Goal: Communication & Community: Ask a question

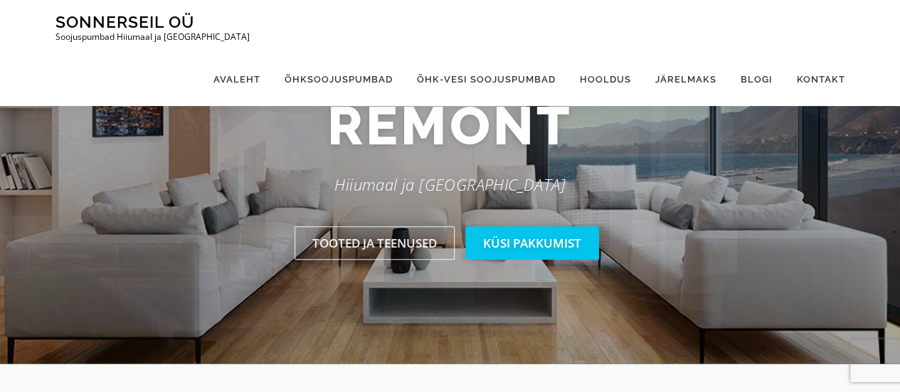
scroll to position [71, 0]
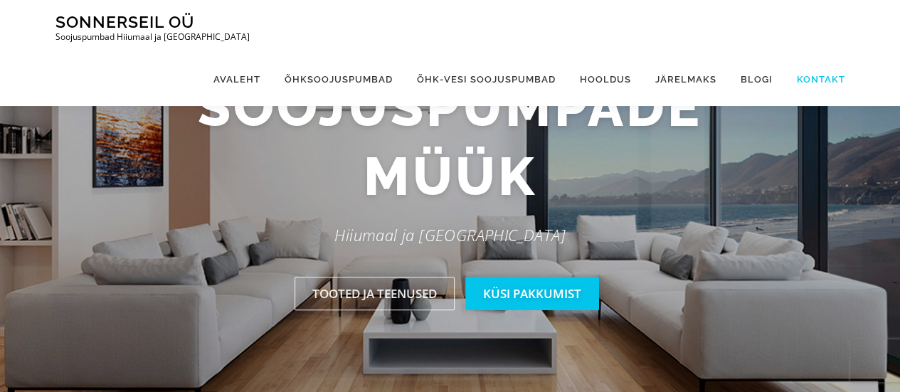
click at [816, 53] on link "Kontakt" at bounding box center [814, 79] width 60 height 53
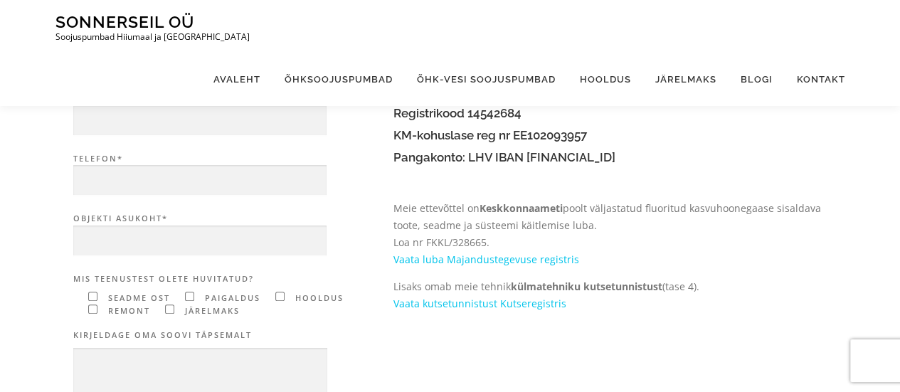
scroll to position [213, 0]
click at [89, 116] on input "E-mail*" at bounding box center [199, 120] width 253 height 31
type input "katibaar@gmail.com"
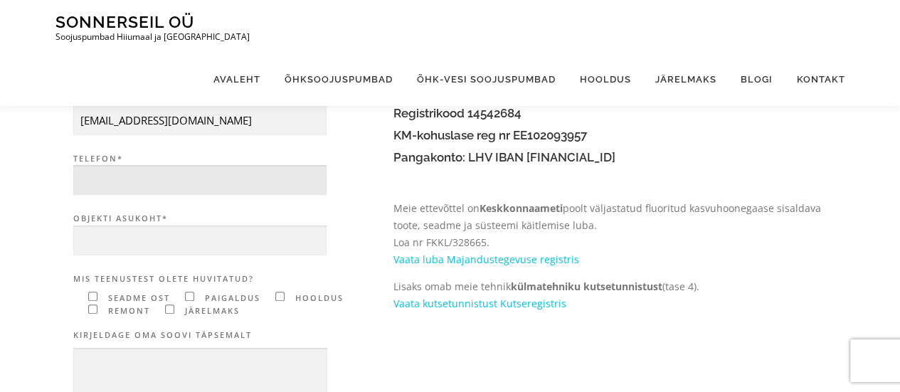
type input "5647 0912"
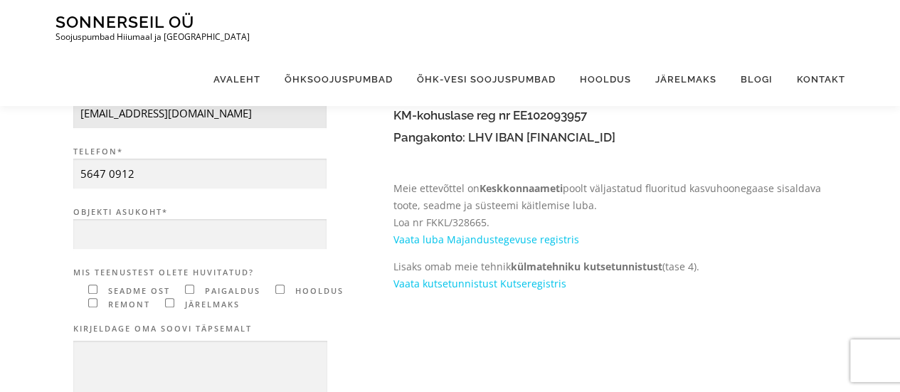
scroll to position [284, 0]
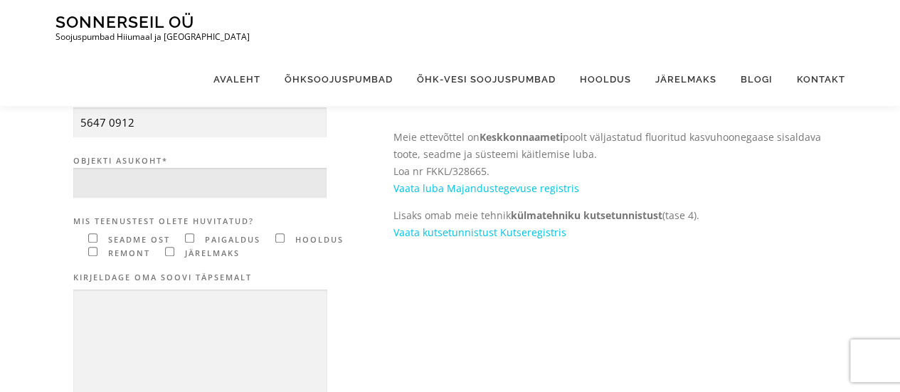
click at [91, 183] on input "Objekti asukoht*" at bounding box center [199, 183] width 253 height 31
type input "Hiiumaa, Emmaste, Lepiku küla, Väljaotsa talu"
click at [91, 237] on input"] "Contact form" at bounding box center [92, 237] width 9 height 9
checkbox input"] "true"
click at [188, 237] on input"] "Contact form" at bounding box center [189, 237] width 9 height 9
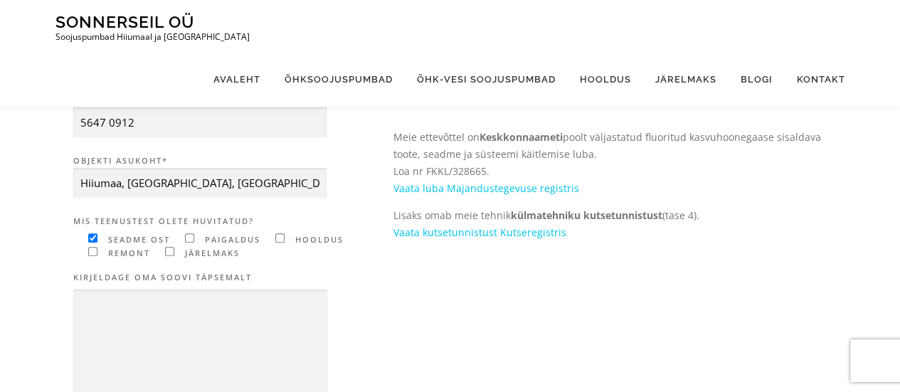
checkbox input"] "true"
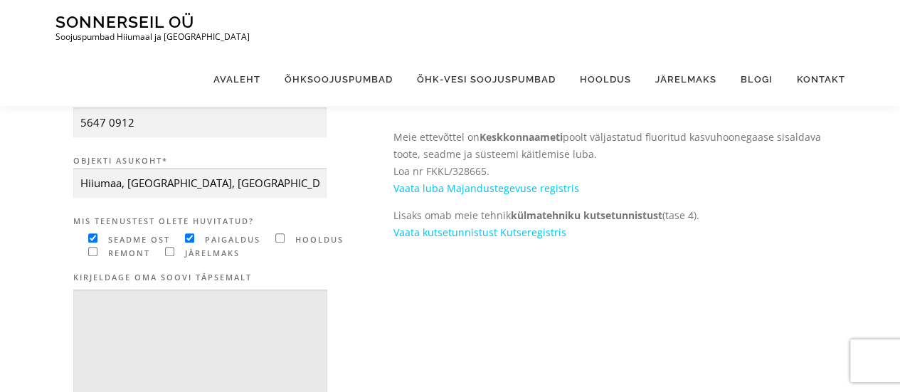
click at [90, 305] on textarea "Contact form" at bounding box center [200, 374] width 254 height 171
click at [205, 306] on textarea "Oleksin soovinud õhvesik" at bounding box center [200, 374] width 254 height 171
click at [212, 304] on textarea "Oleksin soovinud õhk-vesi" at bounding box center [200, 374] width 254 height 171
paste textarea "Õhk-vesi soojuspump Daikin Altherma 3"
click at [148, 324] on textarea "Oleksin soovinud Õhk-vesi soojuspump Daikin Altherma 3" at bounding box center [200, 374] width 254 height 171
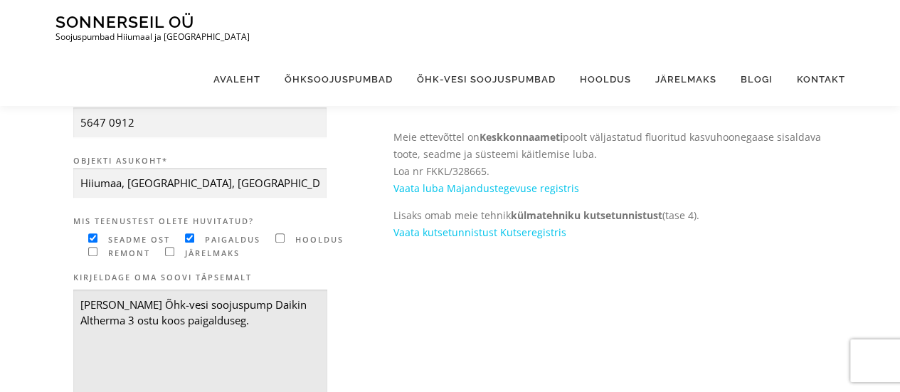
click at [169, 304] on textarea "Oleksin soovinud Õhk-vesi soojuspump Daikin Altherma 3 ostu koos paigalduseg." at bounding box center [200, 374] width 254 height 171
click at [250, 336] on textarea "Oleksin soovinud konsultatsiooni ja hinnapakkumist Õhk-vesi soojuspump Daikin A…" at bounding box center [200, 374] width 254 height 171
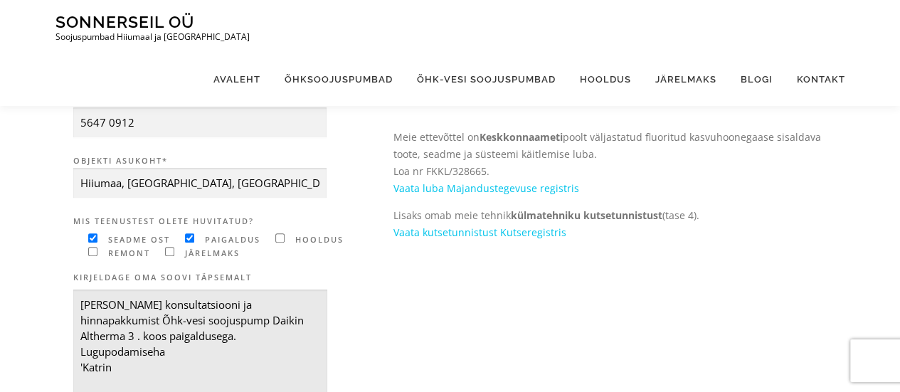
click at [115, 352] on textarea "Oleksin soovinud konsultatsiooni ja hinnapakkumist Õhk-vesi soojuspump Daikin A…" at bounding box center [200, 374] width 254 height 171
click at [157, 351] on textarea "Oleksin soovinud konsultatsiooni ja hinnapakkumist Õhk-vesi soojuspump Daikin A…" at bounding box center [200, 374] width 254 height 171
click at [81, 365] on textarea "Oleksin soovinud konsultatsiooni ja hinnapakkumist Õhk-vesi soojuspump Daikin A…" at bounding box center [200, 374] width 254 height 171
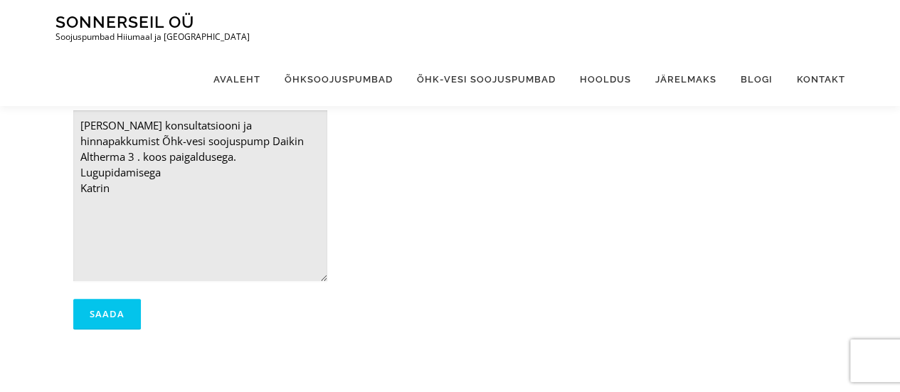
scroll to position [498, 0]
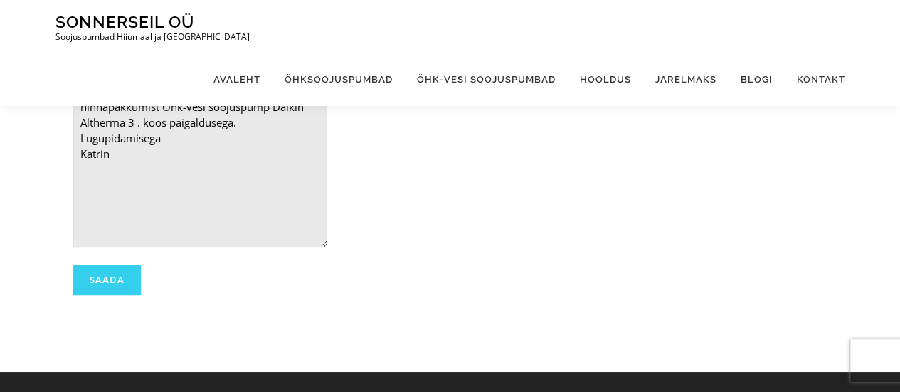
type textarea "Oleksin soovinud konsultatsiooni ja hinnapakkumist Õhk-vesi soojuspump Daikin A…"
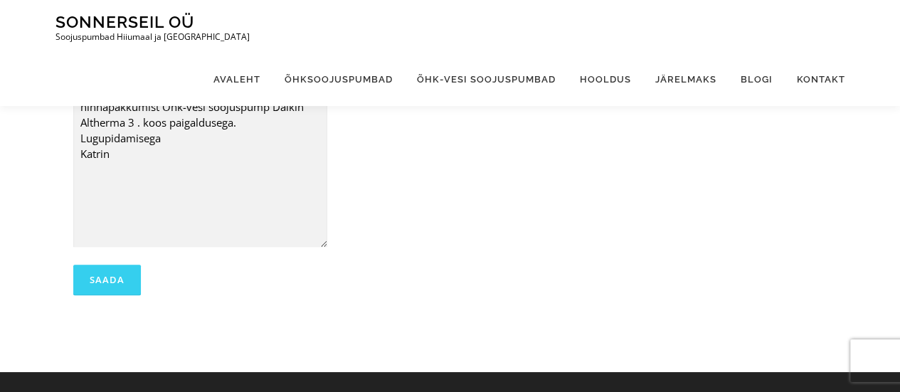
click at [113, 274] on input "Saada" at bounding box center [107, 280] width 68 height 31
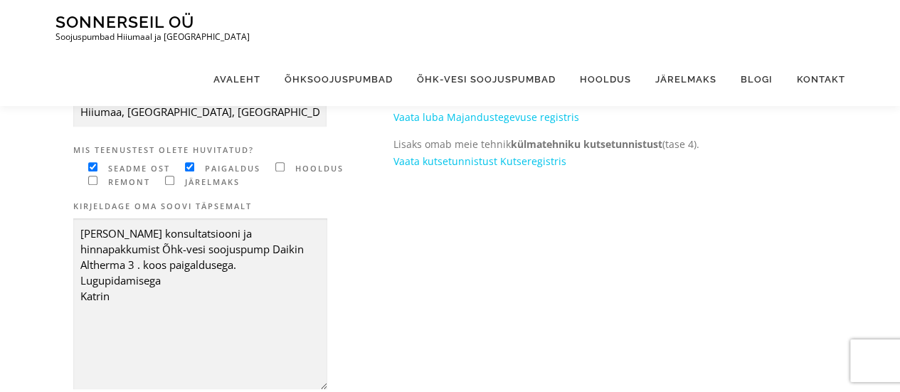
scroll to position [71, 0]
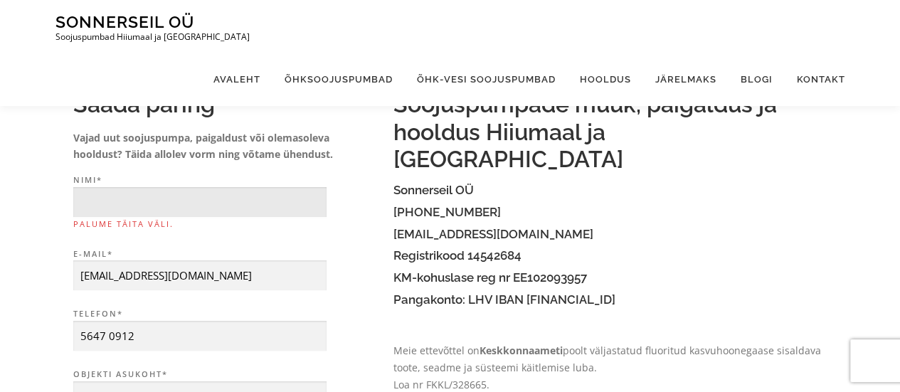
click at [87, 201] on input "Nimi* Palume täita väli." at bounding box center [199, 202] width 253 height 31
type input "Katrin Härm"
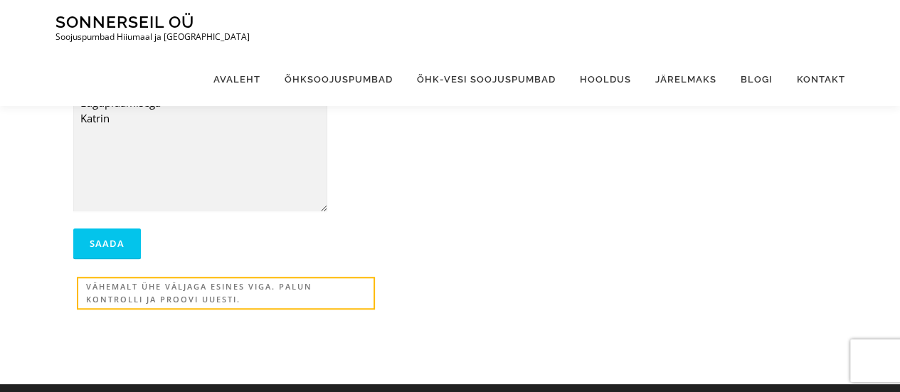
scroll to position [569, 0]
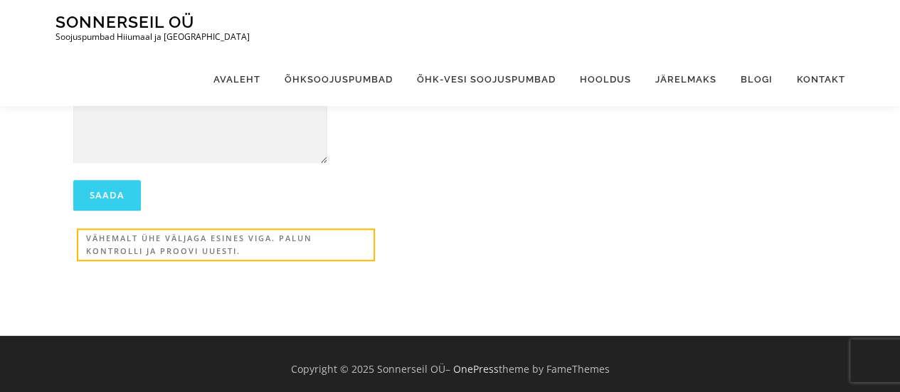
click at [105, 191] on input "Saada" at bounding box center [107, 195] width 68 height 31
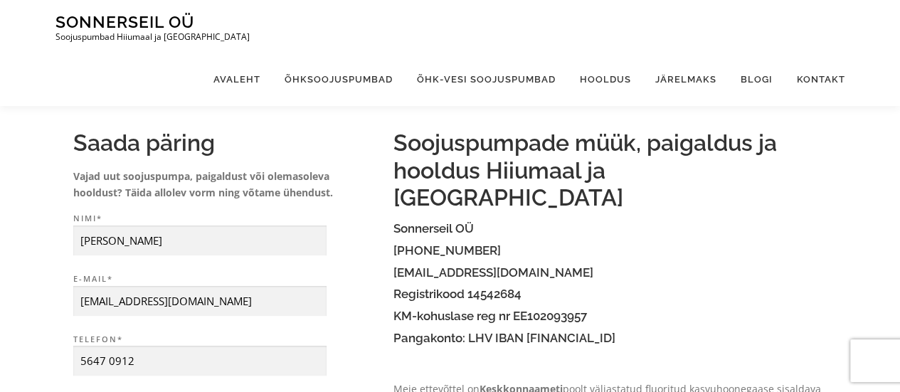
scroll to position [0, 0]
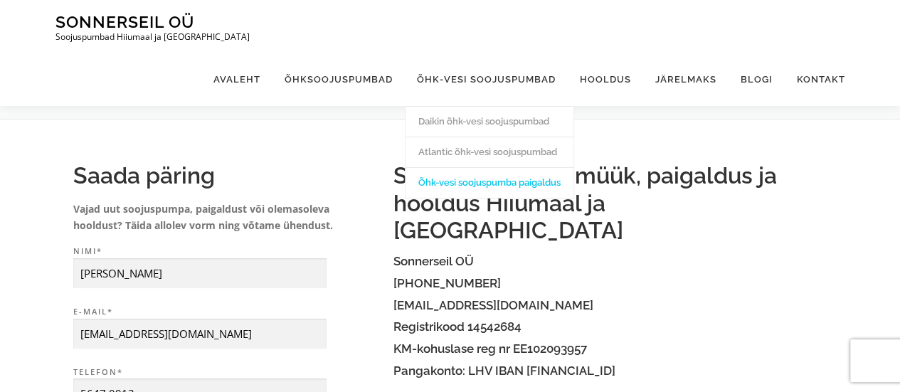
click at [461, 167] on link "Õhk-vesi soojuspumba paigaldus" at bounding box center [489, 182] width 168 height 31
